Goal: Task Accomplishment & Management: Manage account settings

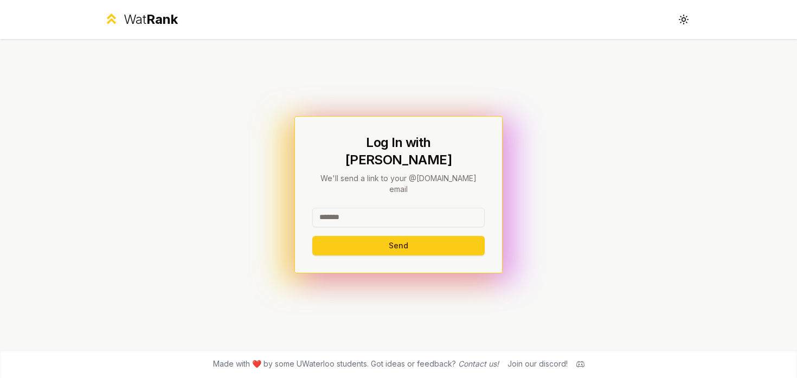
click at [358, 208] on input at bounding box center [398, 218] width 172 height 20
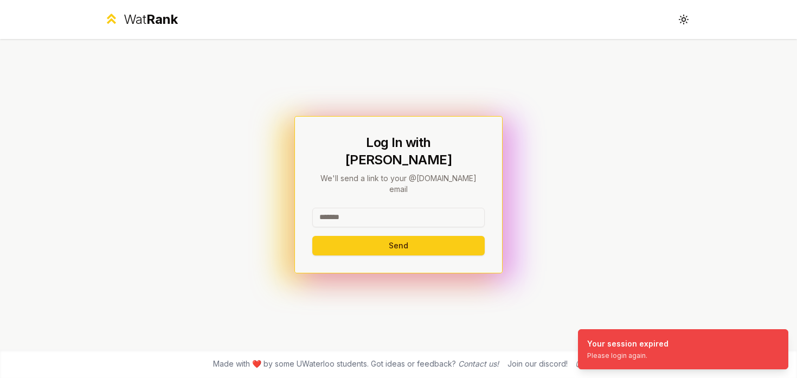
click at [349, 208] on input at bounding box center [398, 218] width 172 height 20
type input "********"
click at [346, 236] on button "Send" at bounding box center [398, 246] width 172 height 20
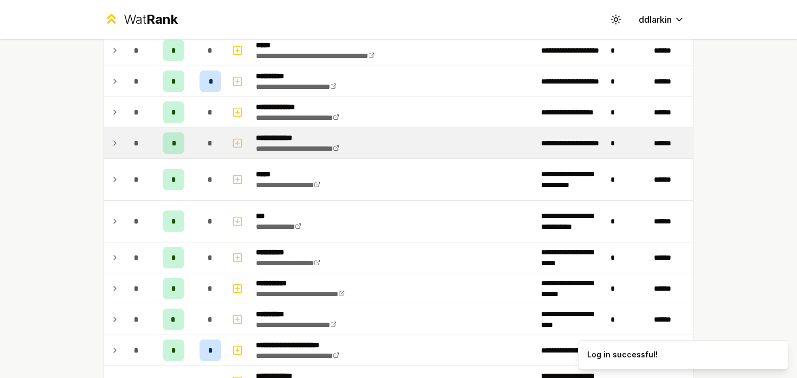
scroll to position [237, 0]
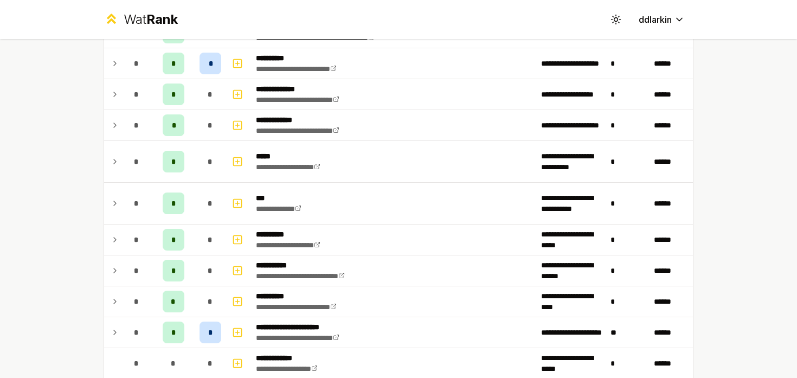
click at [97, 237] on div "**********" at bounding box center [398, 131] width 625 height 658
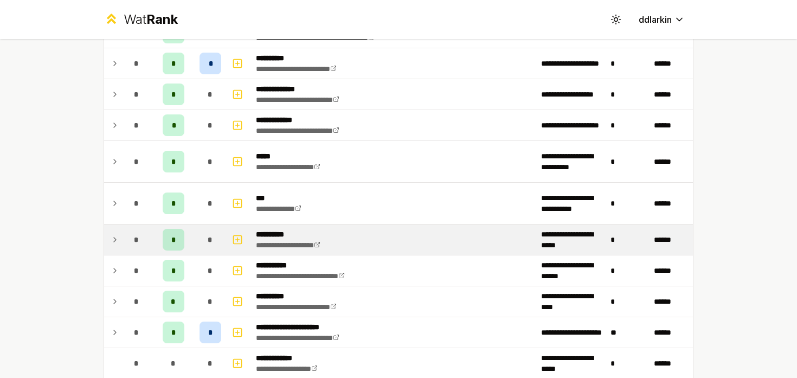
click at [104, 235] on td at bounding box center [112, 239] width 17 height 30
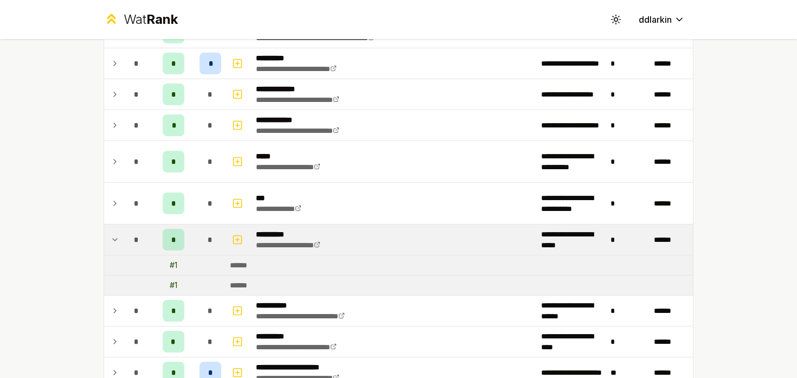
click at [106, 236] on td at bounding box center [112, 239] width 17 height 30
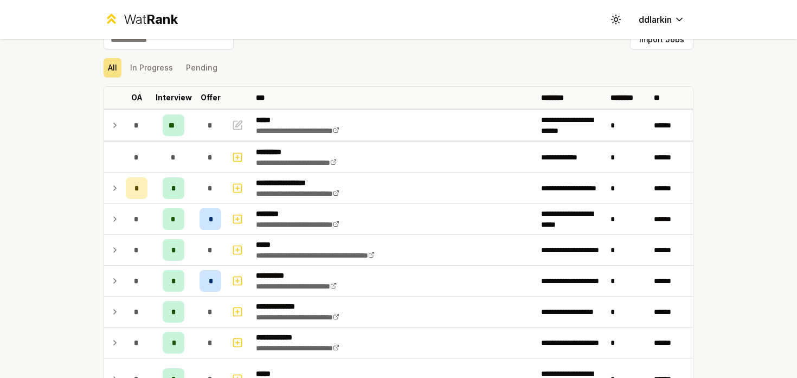
scroll to position [0, 0]
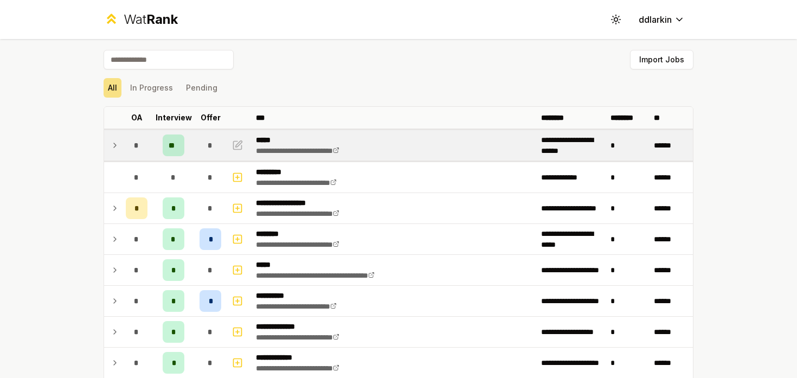
click at [114, 141] on icon at bounding box center [115, 145] width 9 height 13
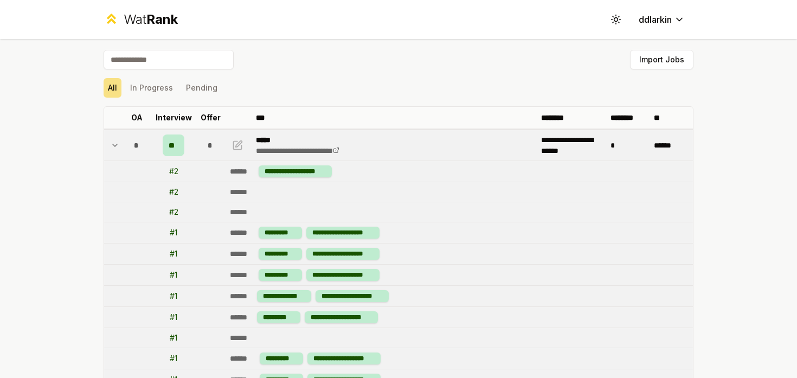
click at [113, 142] on icon at bounding box center [115, 145] width 9 height 13
